Goal: Find specific page/section: Find specific page/section

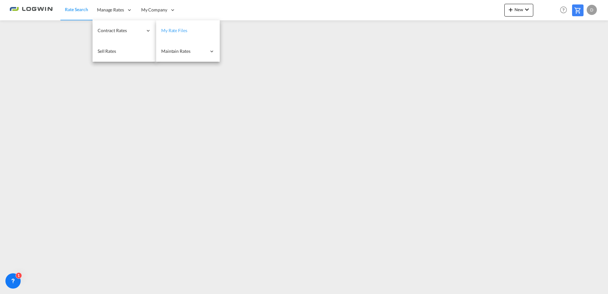
click at [172, 31] on span "My Rate Files" at bounding box center [174, 30] width 26 height 5
